Goal: Task Accomplishment & Management: Manage account settings

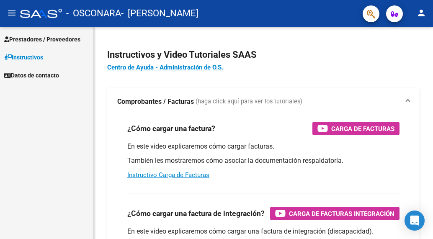
click at [42, 37] on span "Prestadores / Proveedores" at bounding box center [42, 39] width 76 height 9
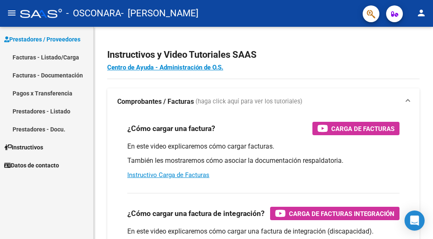
click at [26, 94] on link "Pagos x Transferencia" at bounding box center [46, 93] width 93 height 18
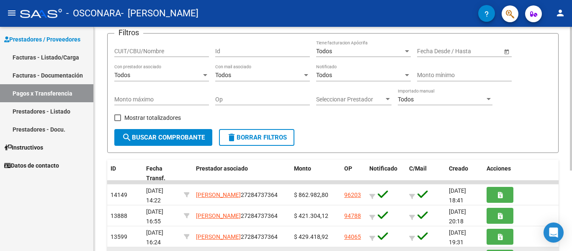
scroll to position [64, 0]
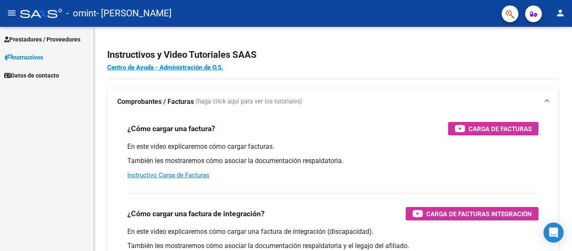
click at [70, 38] on span "Prestadores / Proveedores" at bounding box center [42, 39] width 76 height 9
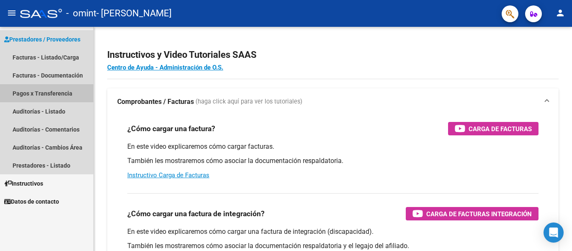
click at [47, 92] on link "Pagos x Transferencia" at bounding box center [46, 93] width 93 height 18
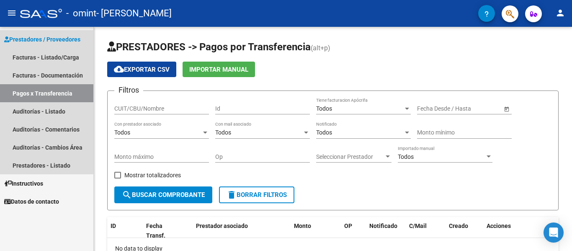
click at [68, 36] on span "Prestadores / Proveedores" at bounding box center [42, 39] width 76 height 9
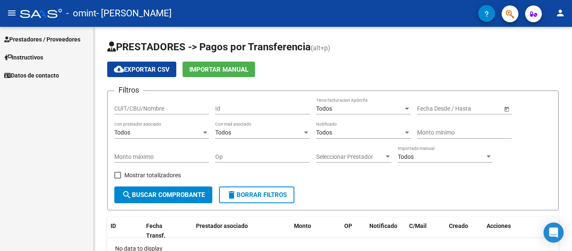
click at [68, 35] on span "Prestadores / Proveedores" at bounding box center [42, 39] width 76 height 9
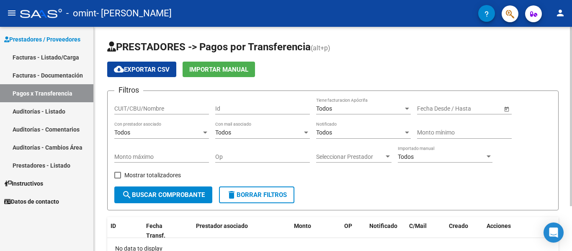
scroll to position [56, 0]
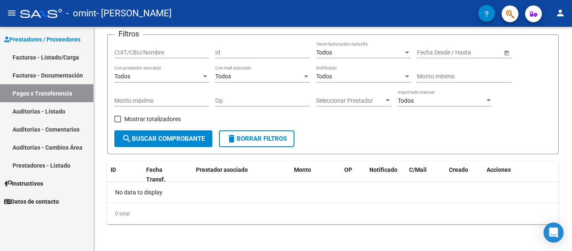
click at [67, 59] on link "Facturas - Listado/Carga" at bounding box center [46, 57] width 93 height 18
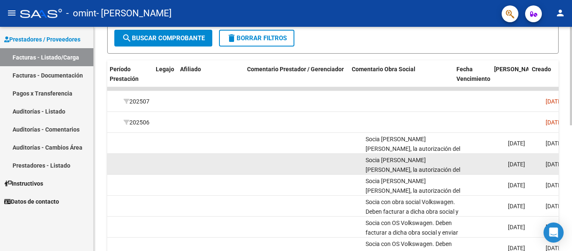
scroll to position [0, 1093]
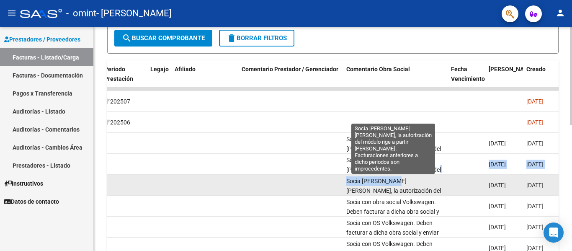
drag, startPoint x: 398, startPoint y: 169, endPoint x: 395, endPoint y: 180, distance: 11.0
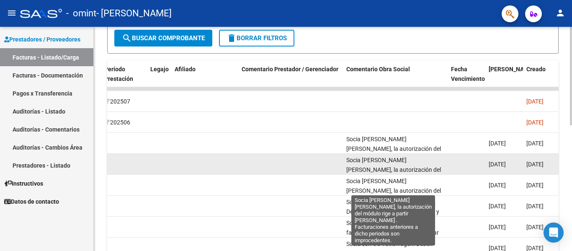
click at [394, 171] on span "Socia [PERSON_NAME] [PERSON_NAME], la autorización del módulo rige a partir [PE…" at bounding box center [394, 179] width 97 height 45
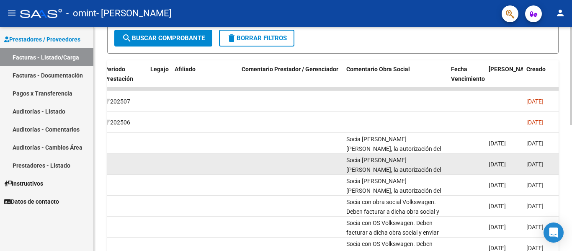
click at [392, 171] on span "Socia [PERSON_NAME] [PERSON_NAME], la autorización del módulo rige a partir [PE…" at bounding box center [394, 179] width 97 height 45
click at [390, 170] on span "Socia [PERSON_NAME] [PERSON_NAME], la autorización del módulo rige a partir [PE…" at bounding box center [394, 179] width 97 height 45
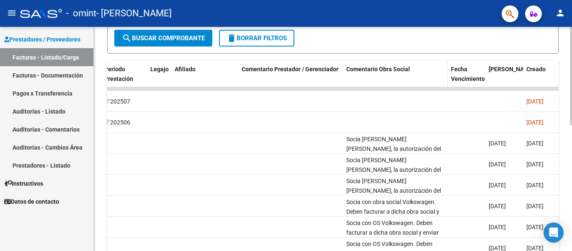
click at [372, 77] on datatable-header-cell "Comentario Obra Social" at bounding box center [395, 78] width 105 height 37
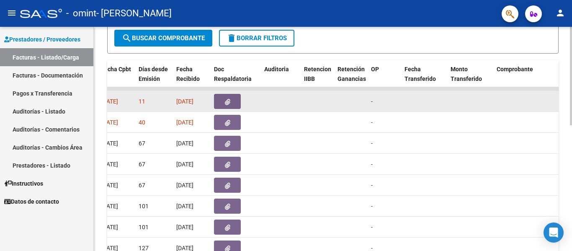
click at [206, 105] on div "[DATE]" at bounding box center [191, 102] width 31 height 10
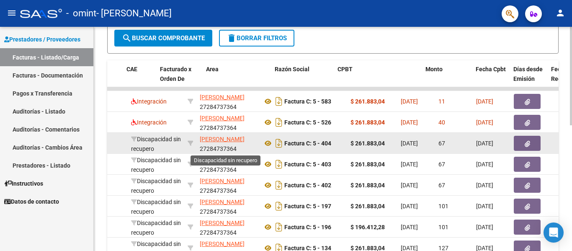
scroll to position [0, 67]
